Goal: Navigation & Orientation: Find specific page/section

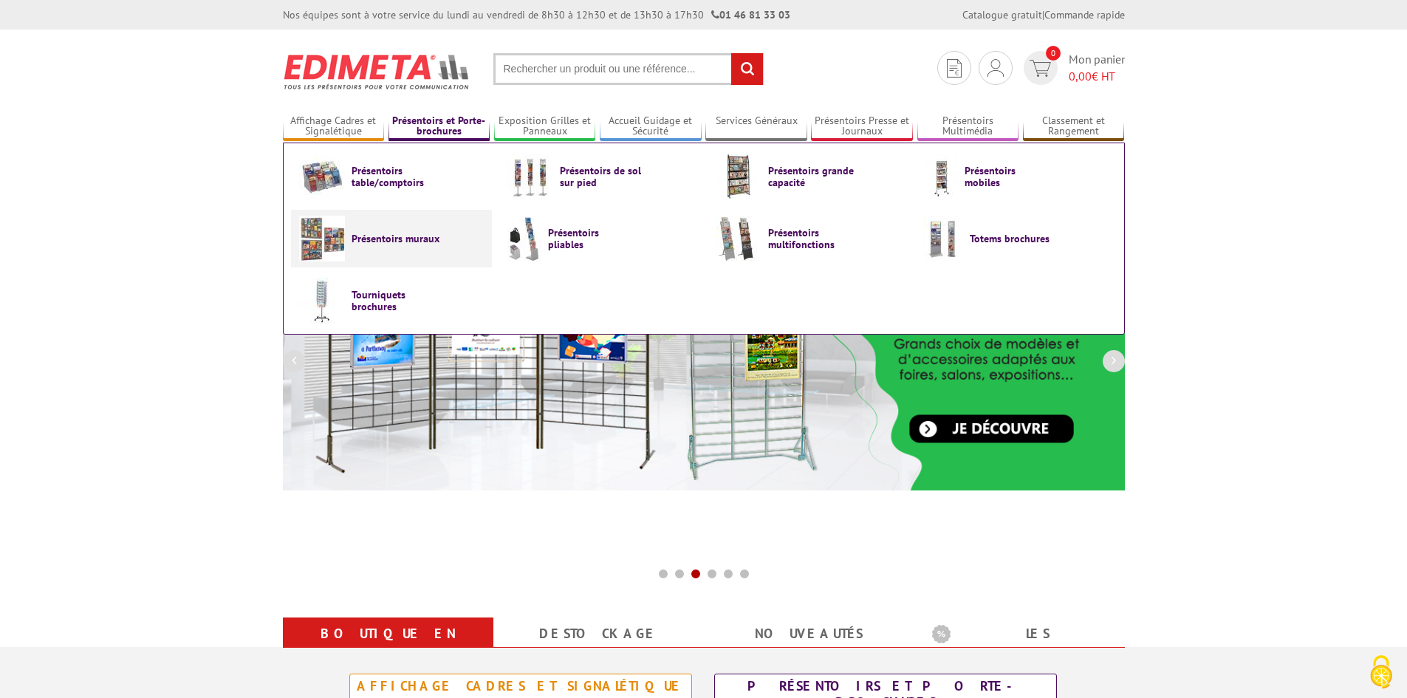
click at [425, 229] on link "Présentoirs muraux" at bounding box center [391, 239] width 185 height 46
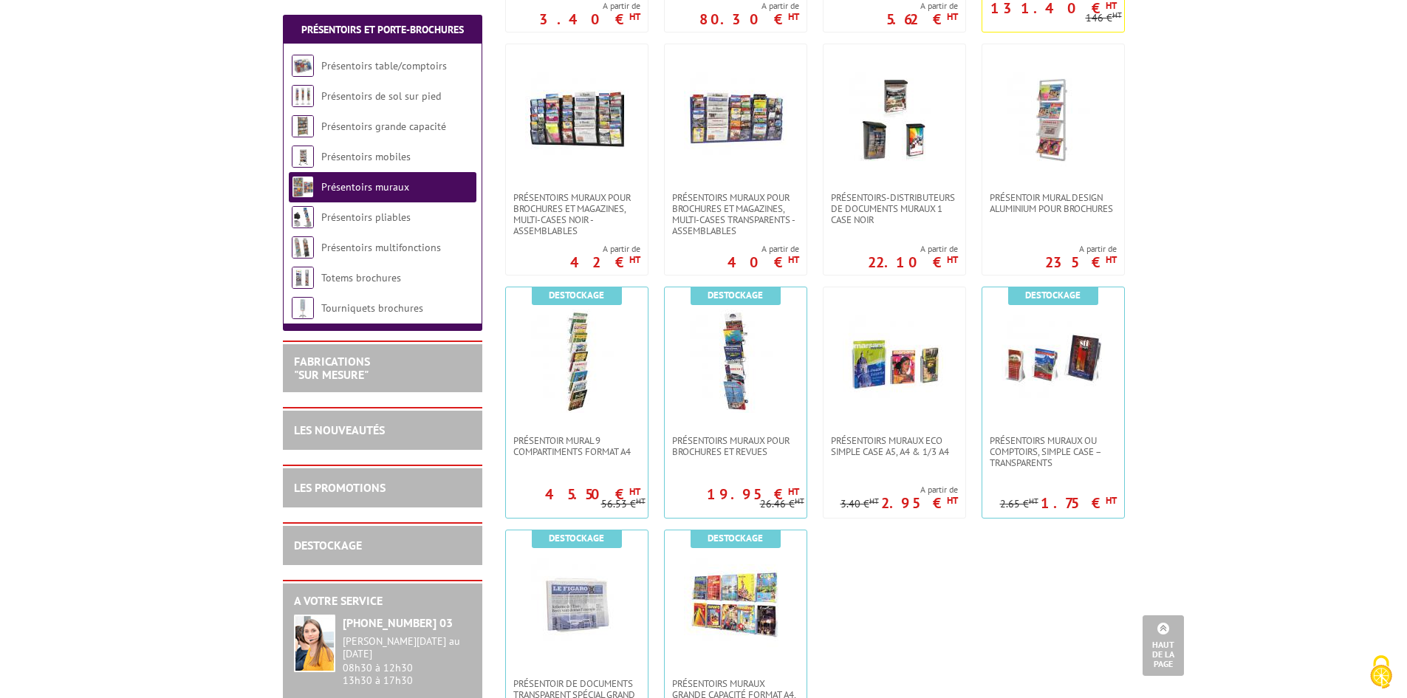
scroll to position [812, 0]
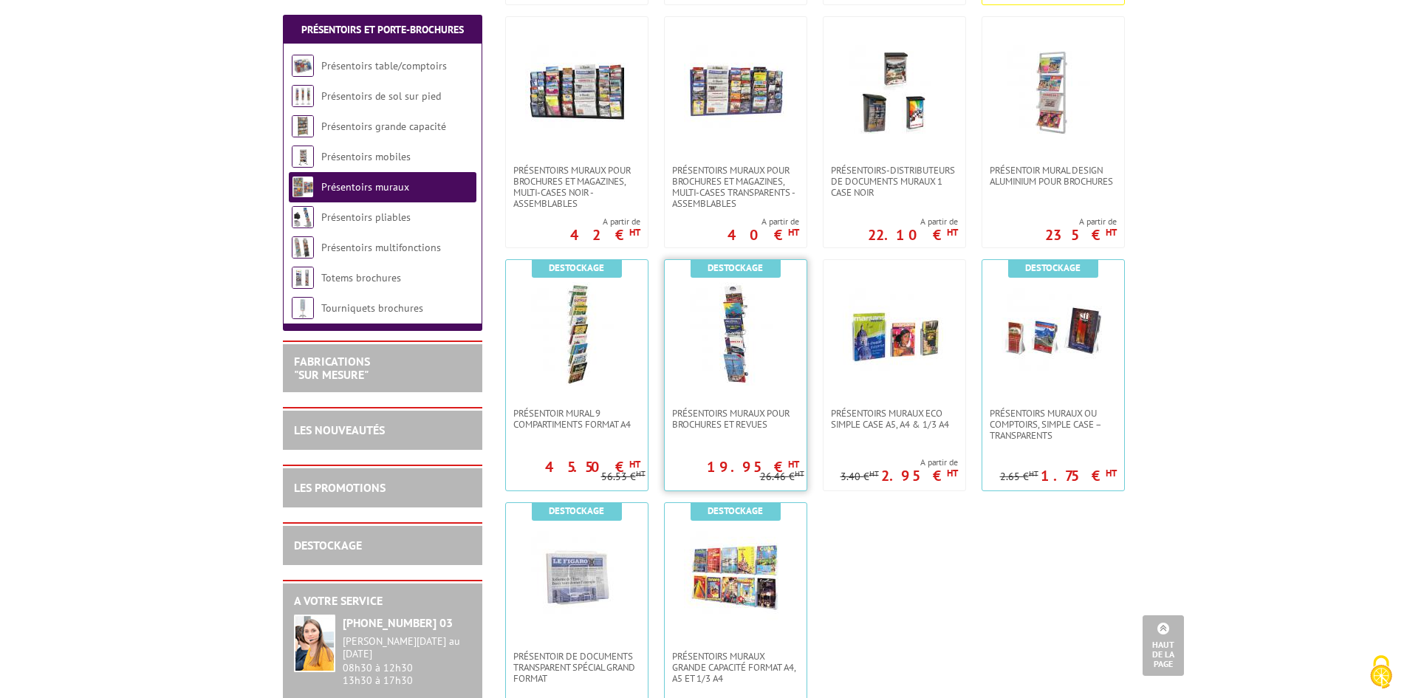
click at [742, 339] on img at bounding box center [735, 333] width 103 height 103
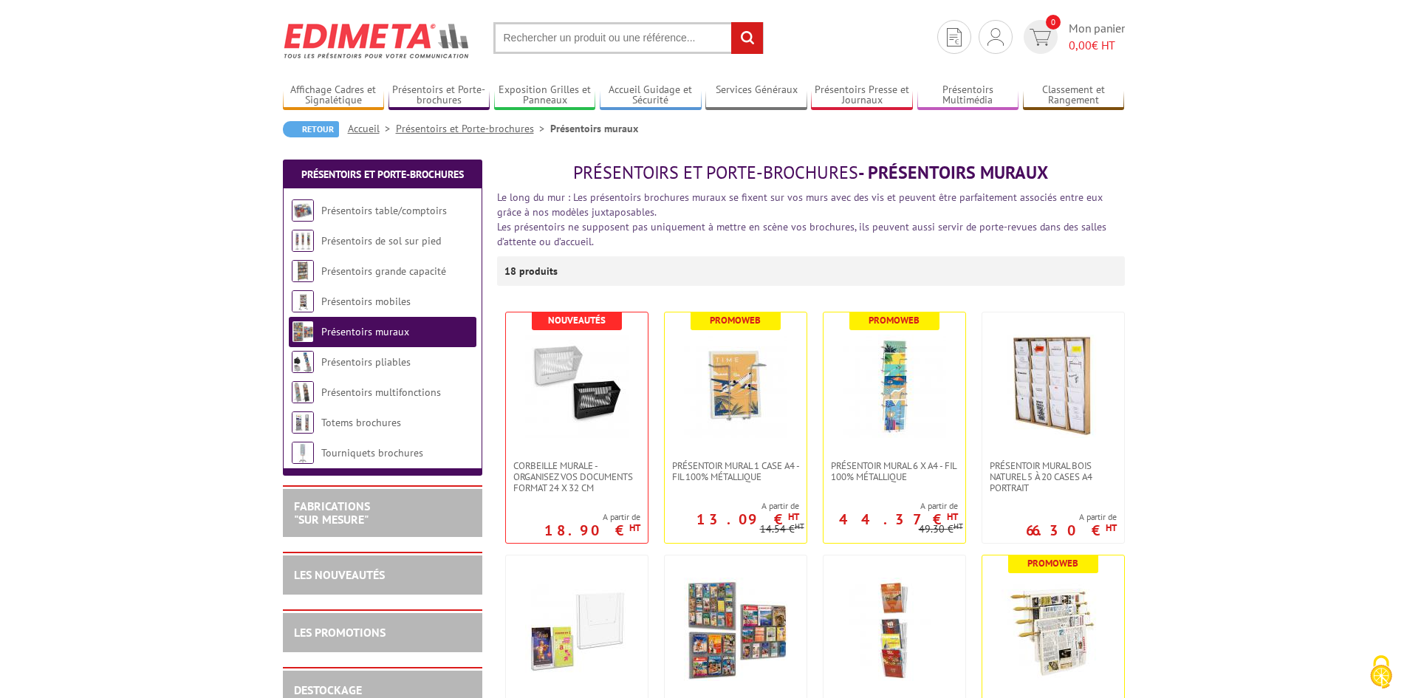
scroll to position [5, 0]
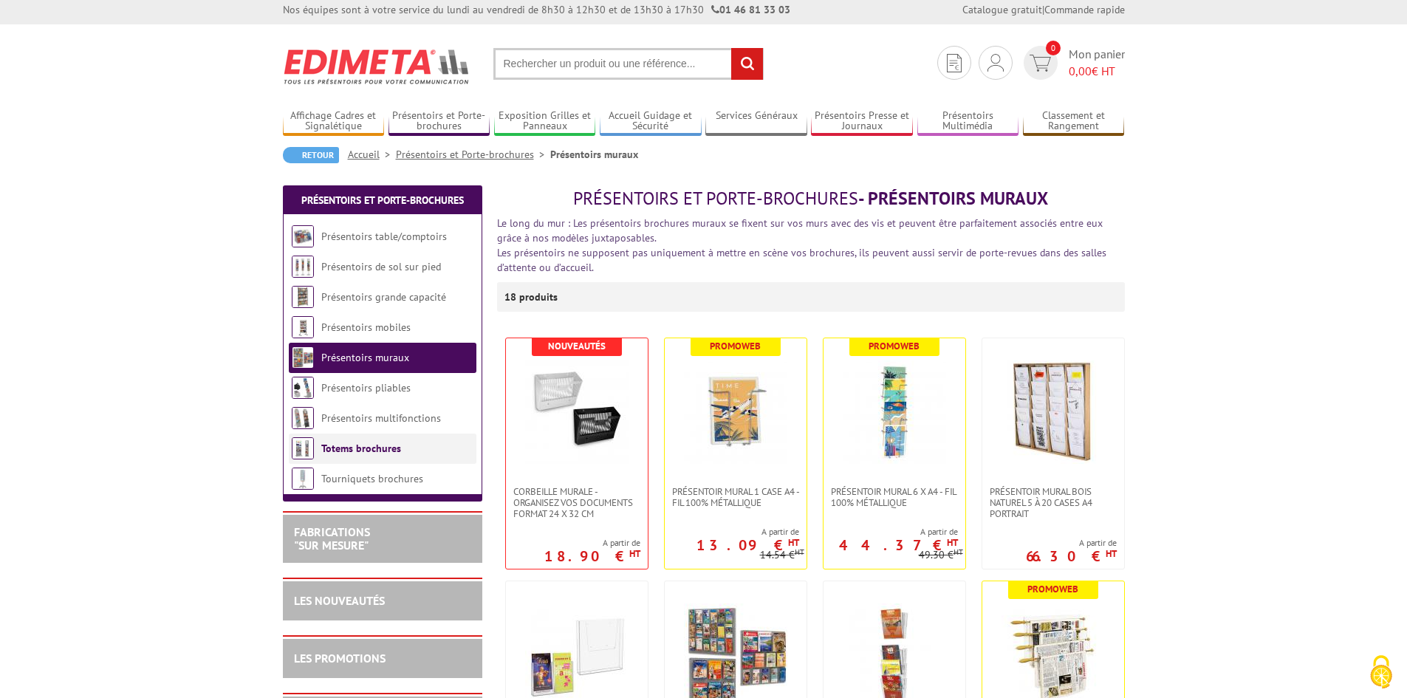
click at [391, 452] on link "Totems brochures" at bounding box center [361, 448] width 80 height 13
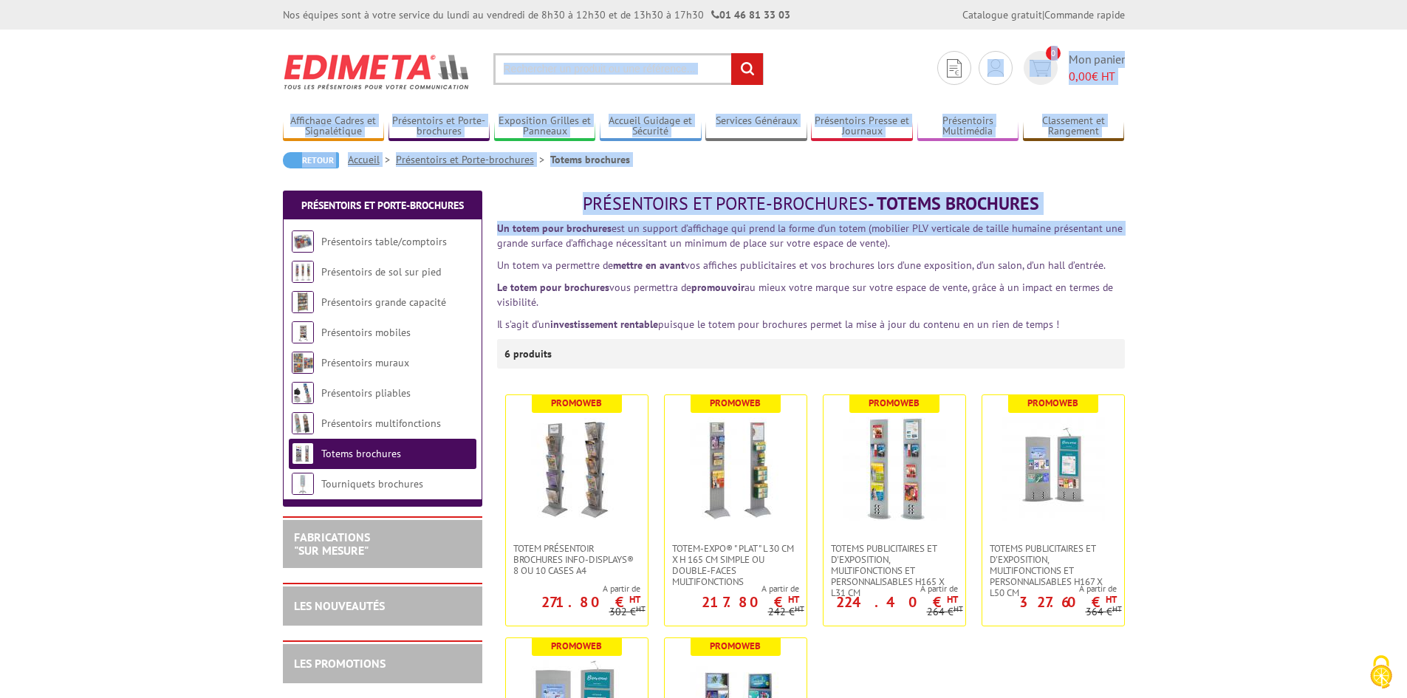
drag, startPoint x: 1006, startPoint y: 62, endPoint x: 1375, endPoint y: 222, distance: 402.6
click at [544, 81] on input "text" at bounding box center [628, 69] width 270 height 32
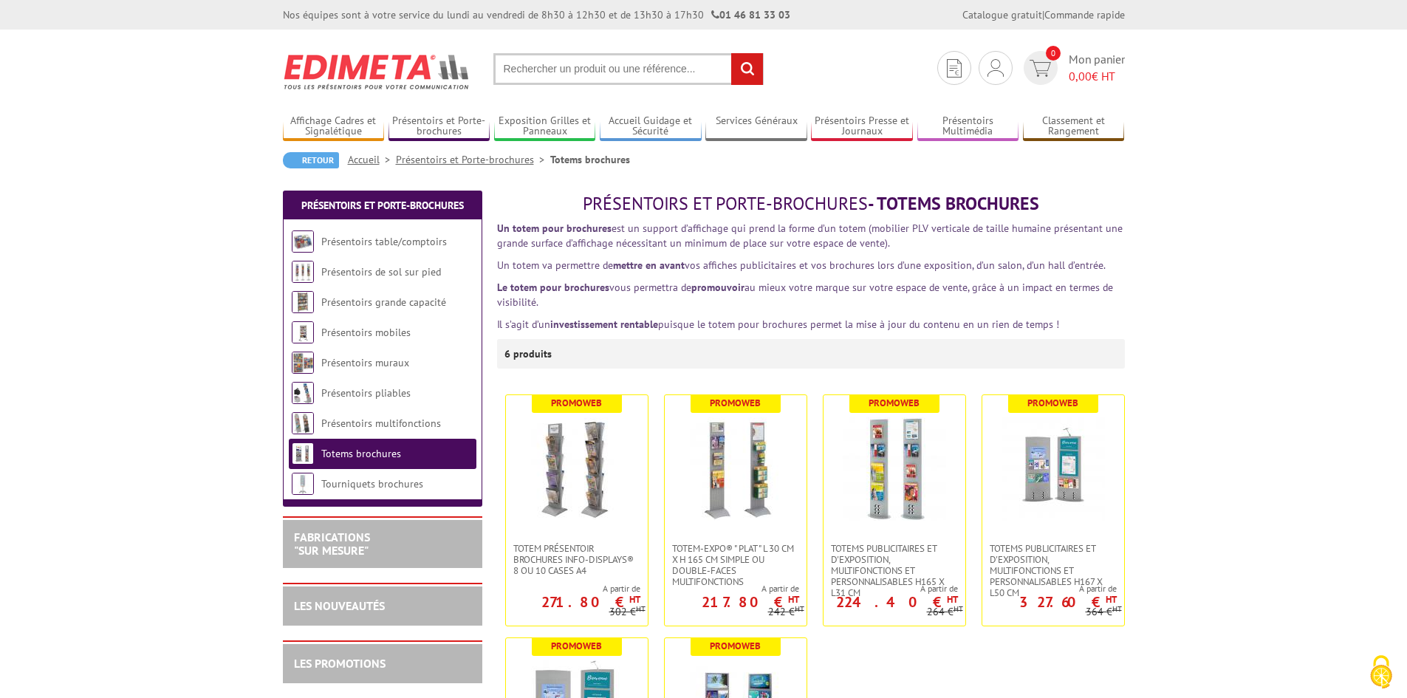
click at [610, 67] on input "text" at bounding box center [628, 69] width 270 height 32
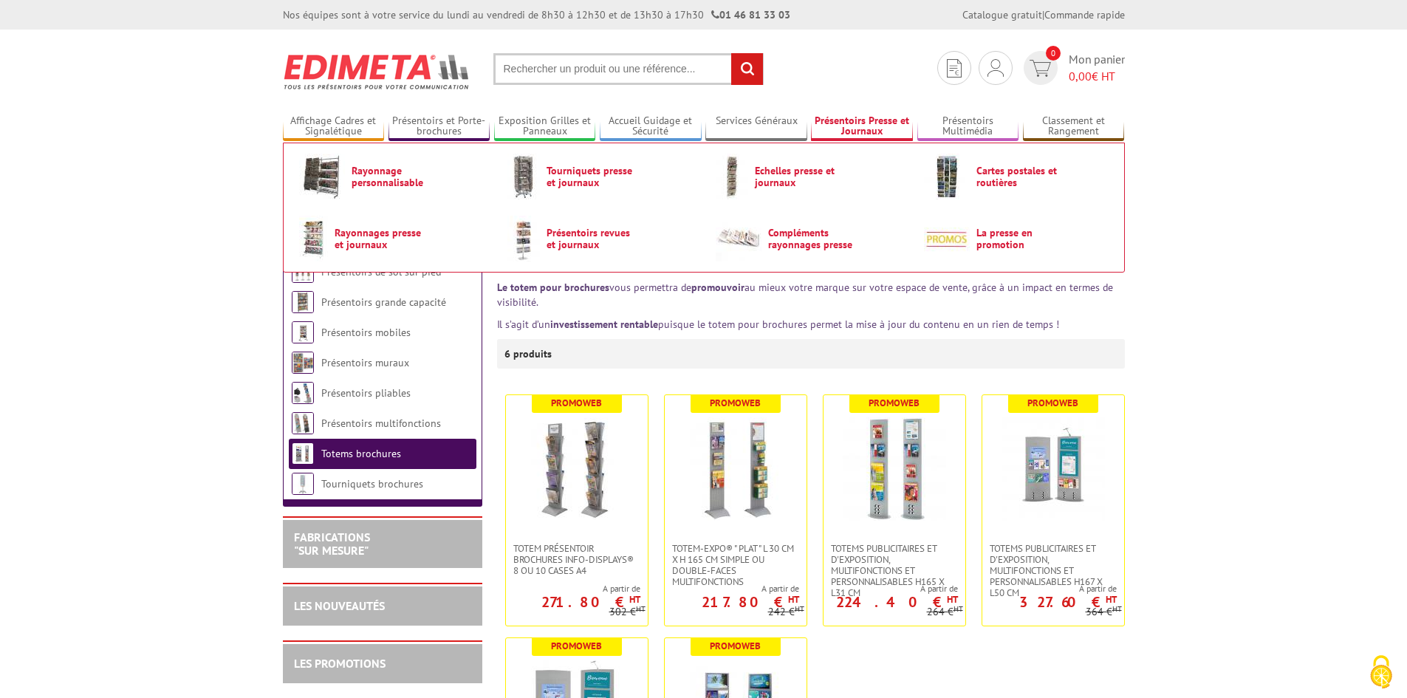
click at [895, 132] on link "Présentoirs Presse et Journaux" at bounding box center [862, 126] width 102 height 24
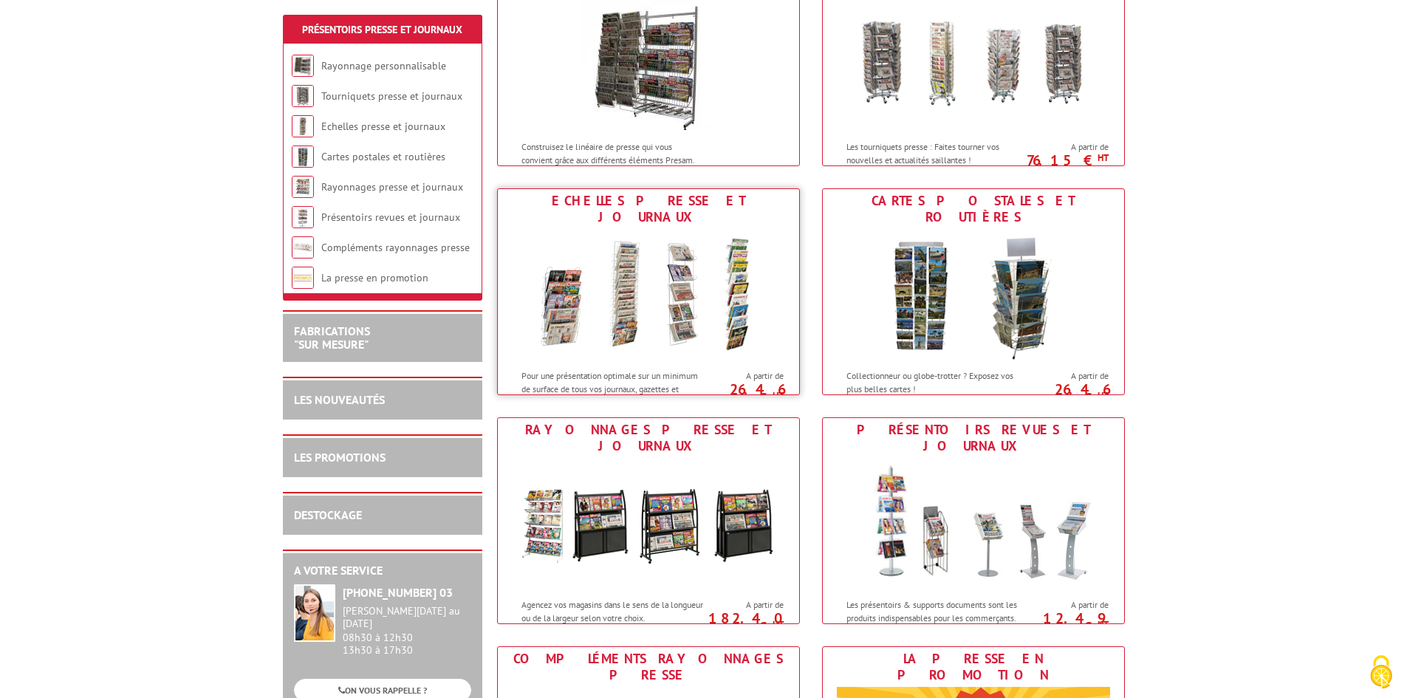
scroll to position [295, 0]
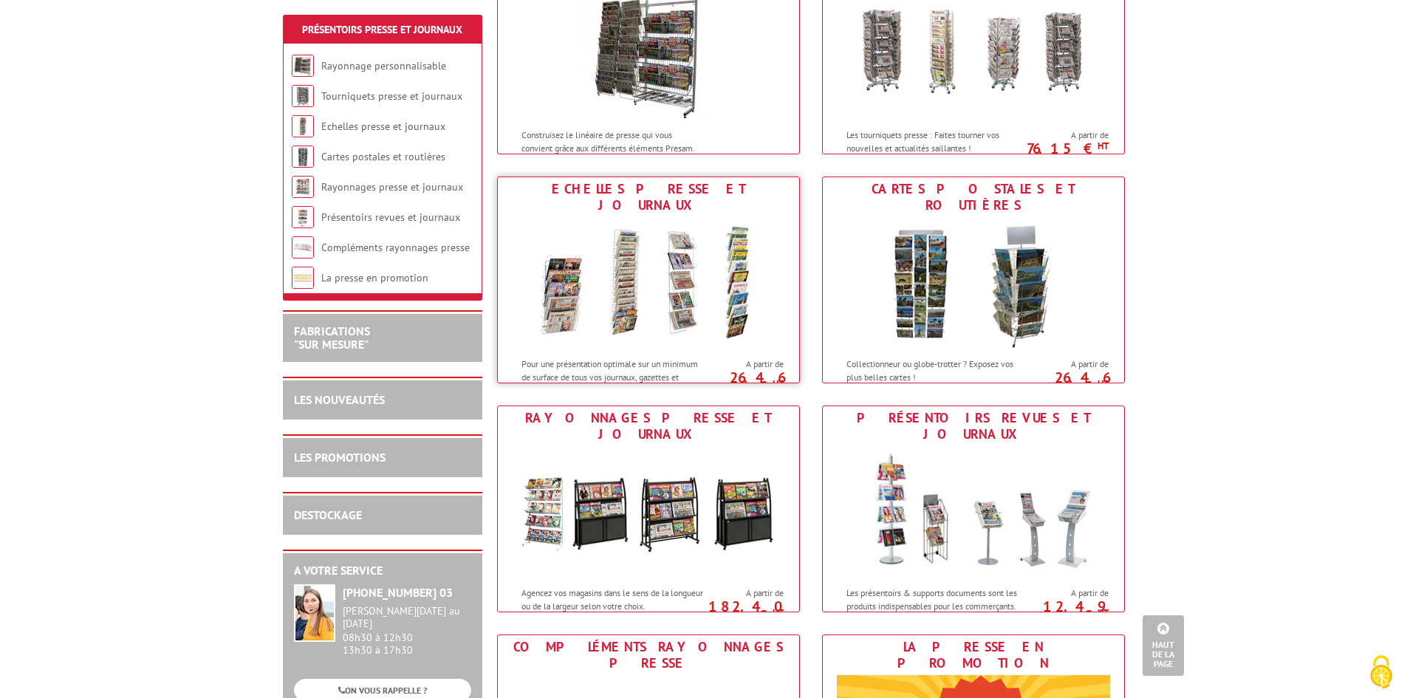
click at [627, 261] on img at bounding box center [648, 283] width 273 height 133
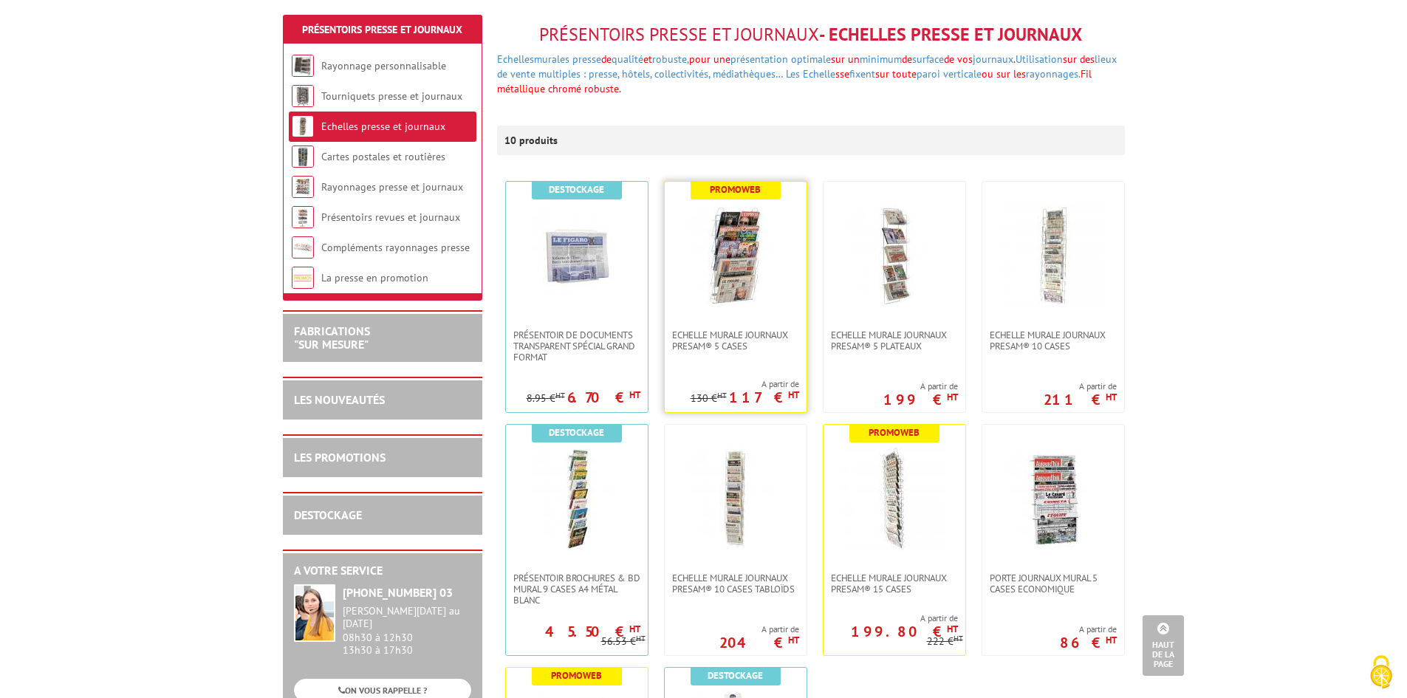
scroll to position [148, 0]
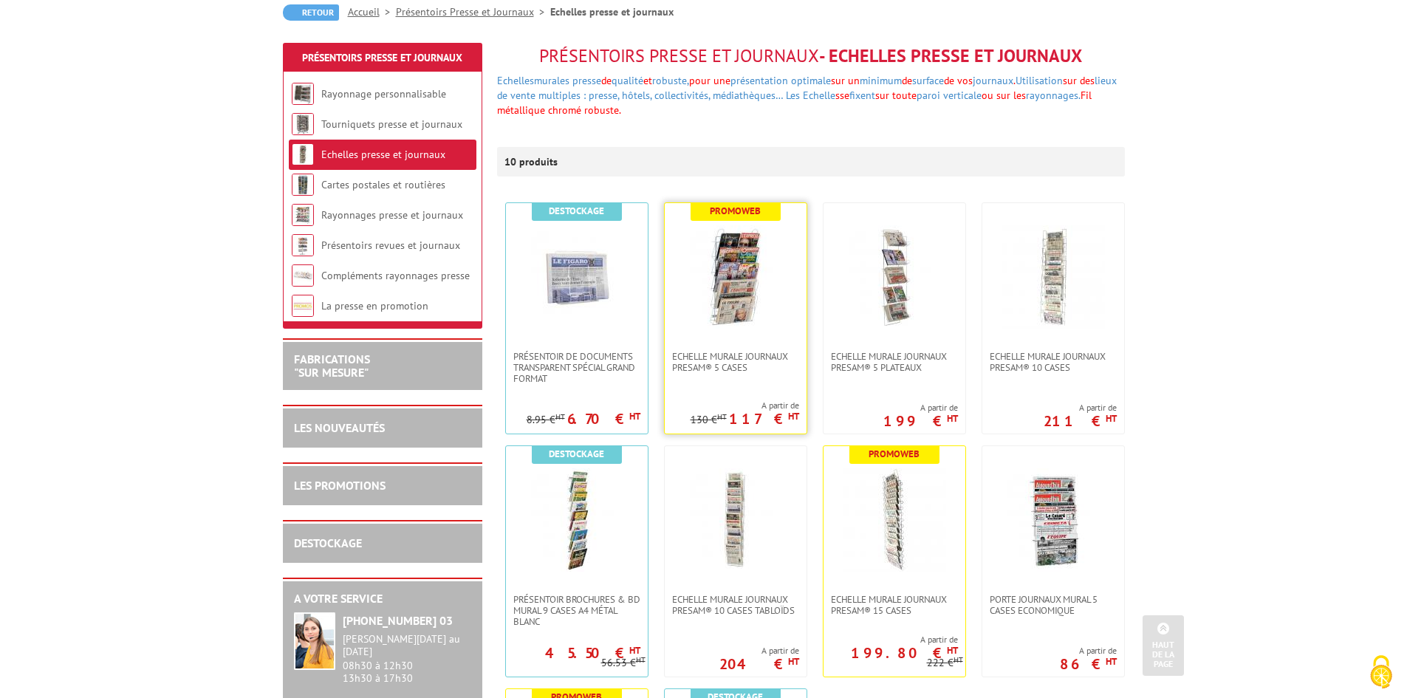
click at [735, 292] on img at bounding box center [735, 276] width 103 height 103
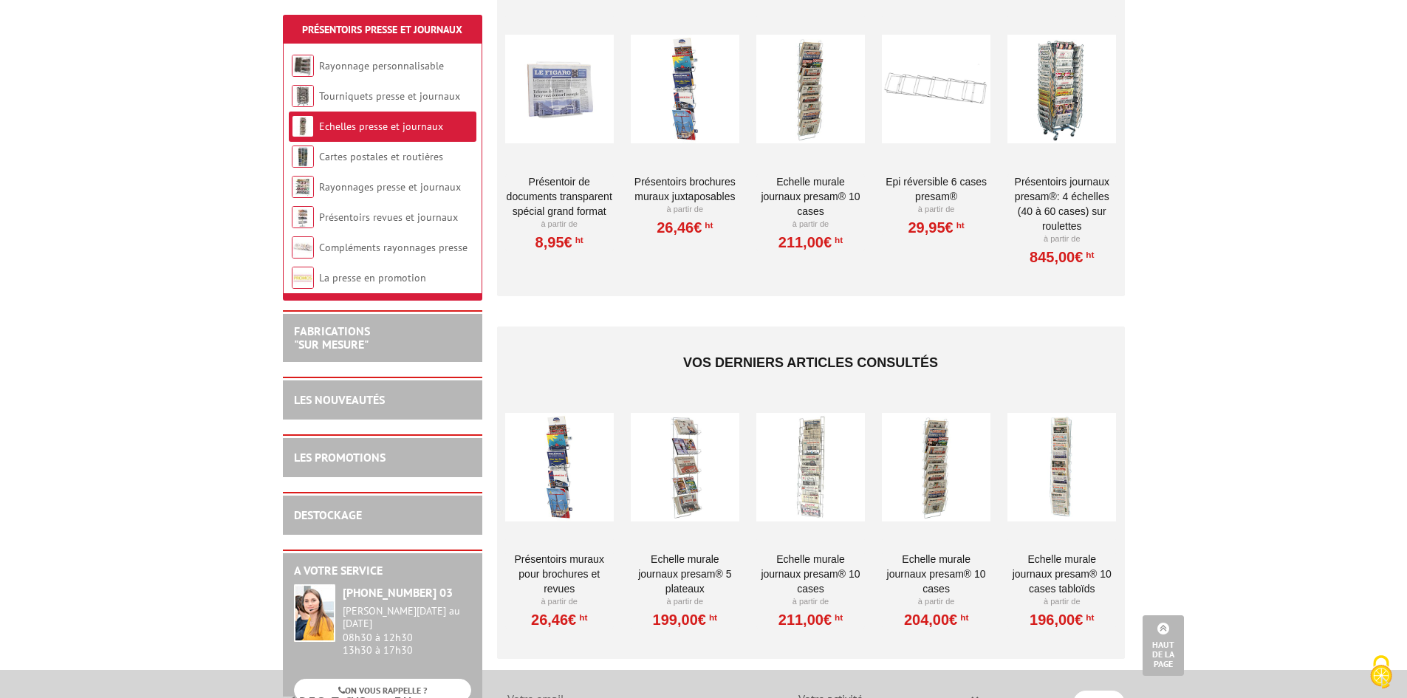
scroll to position [1182, 0]
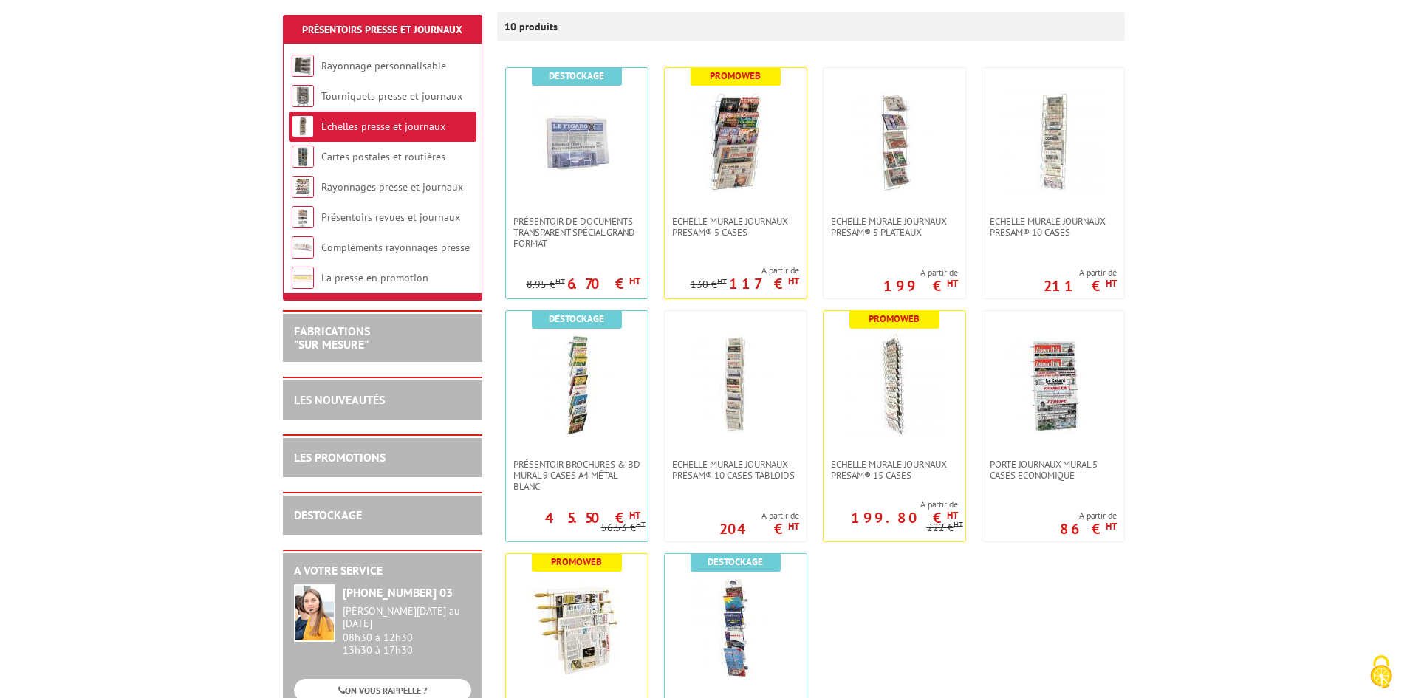
scroll to position [295, 0]
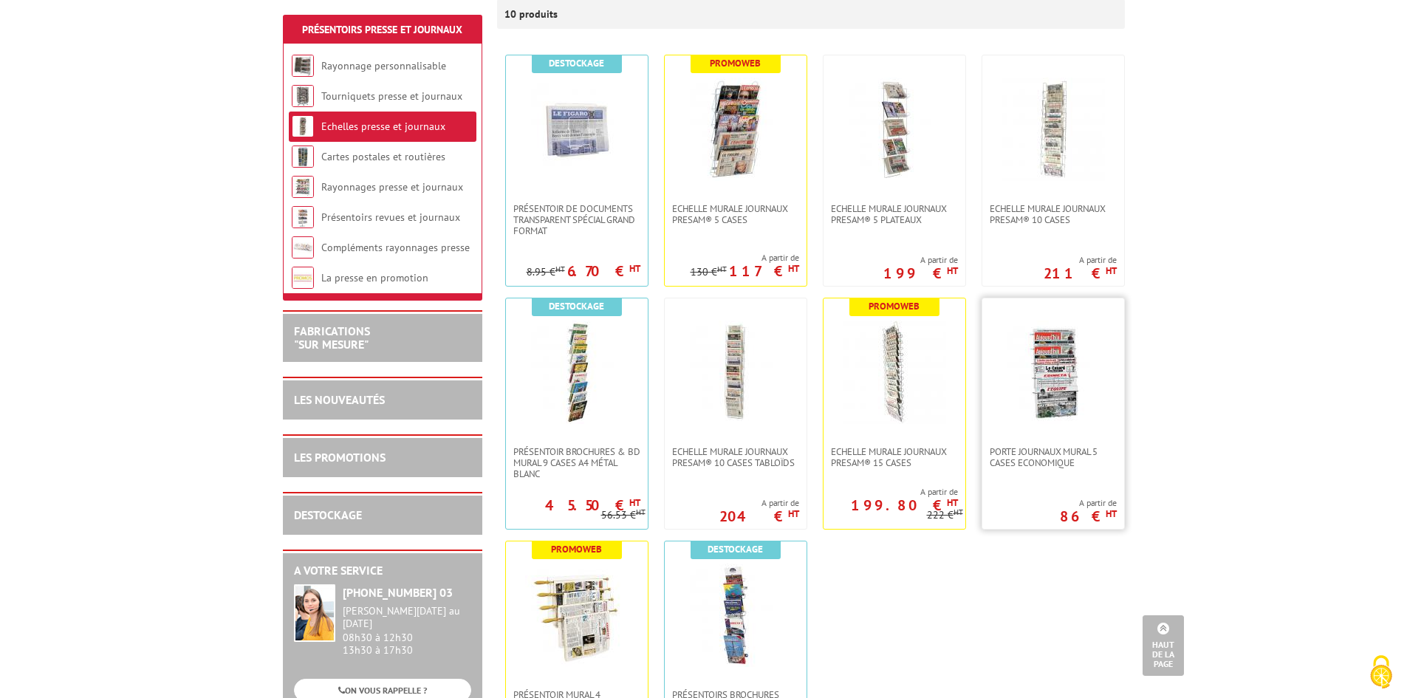
click at [1061, 433] on link at bounding box center [1053, 372] width 142 height 148
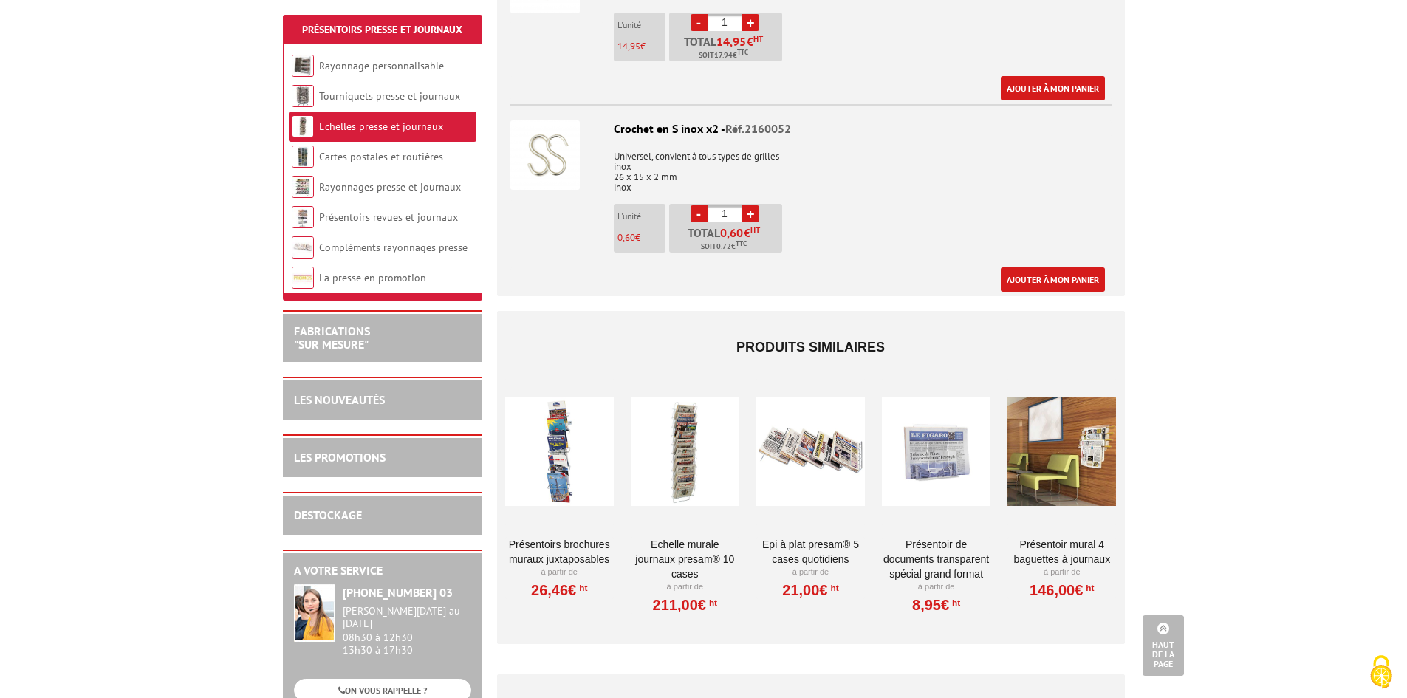
scroll to position [1108, 0]
